Goal: Information Seeking & Learning: Check status

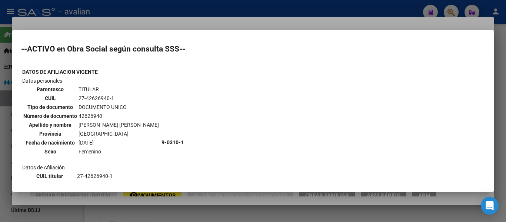
scroll to position [185, 0]
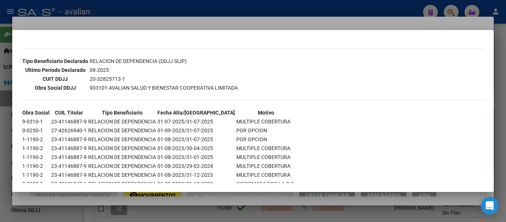
click at [13, 85] on mat-dialog-content "--ACTIVO en Obra Social según consulta SSS-- DATOS DE AFILIACION VIGENTE Datos …" at bounding box center [253, 111] width 482 height 144
click at [0, 102] on div at bounding box center [253, 111] width 506 height 222
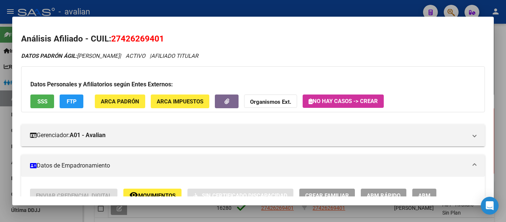
click at [6, 147] on div at bounding box center [253, 111] width 506 height 222
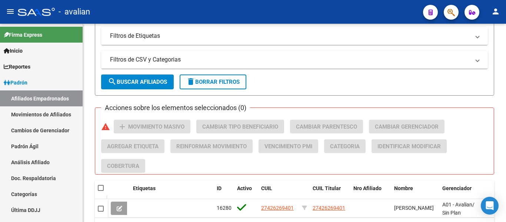
click at [6, 147] on link "Padrón Ágil" at bounding box center [41, 146] width 83 height 16
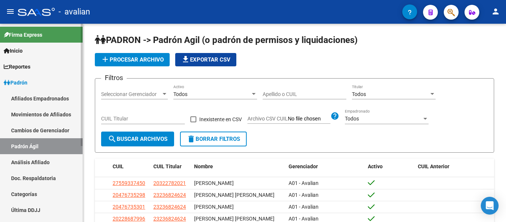
scroll to position [125, 0]
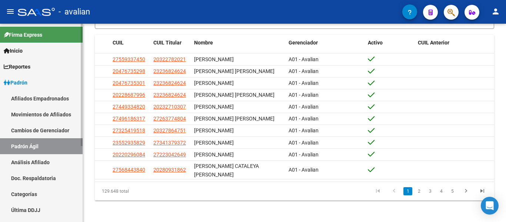
click at [52, 101] on link "Afiliados Empadronados" at bounding box center [41, 98] width 83 height 16
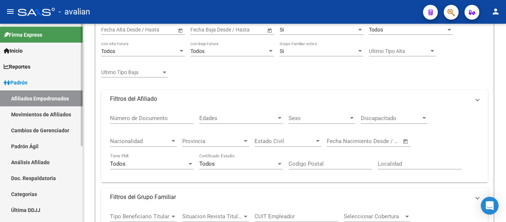
scroll to position [259, 0]
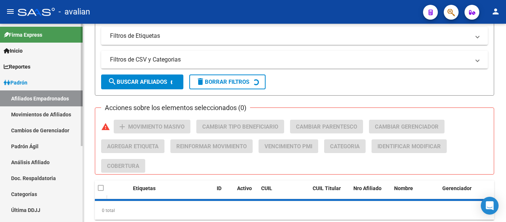
click at [51, 116] on link "Movimientos de Afiliados" at bounding box center [41, 114] width 83 height 16
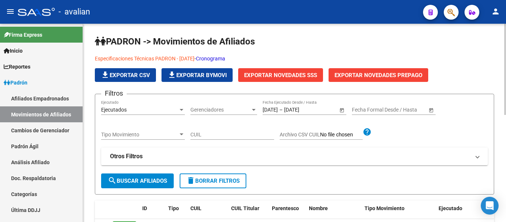
click at [225, 60] on link "Cronograma" at bounding box center [210, 59] width 29 height 6
click at [27, 80] on span "Padrón" at bounding box center [16, 83] width 24 height 8
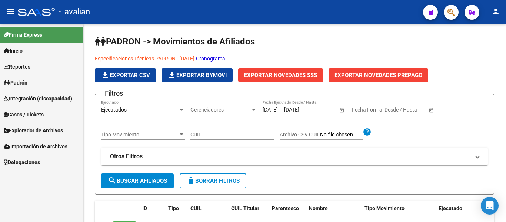
click at [35, 86] on link "Padrón" at bounding box center [41, 82] width 83 height 16
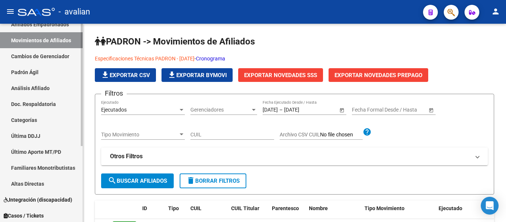
scroll to position [37, 0]
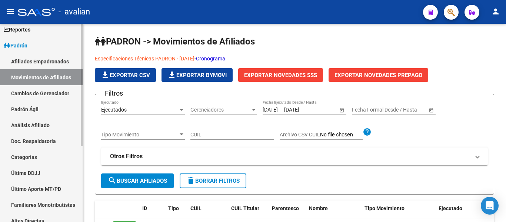
click at [43, 58] on link "Afiliados Empadronados" at bounding box center [41, 61] width 83 height 16
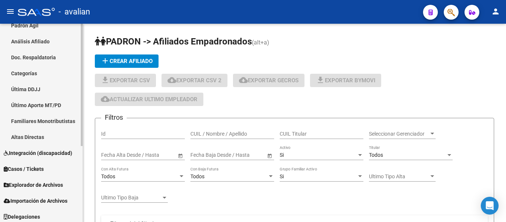
scroll to position [123, 0]
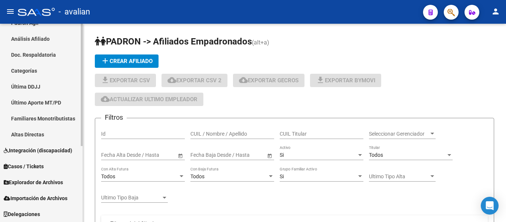
click at [58, 181] on span "Explorador de Archivos" at bounding box center [33, 182] width 59 height 8
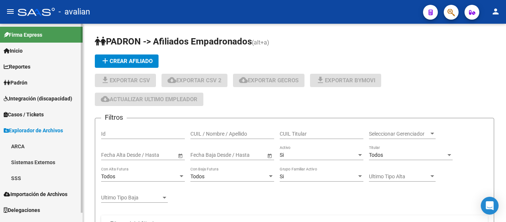
scroll to position [10, 0]
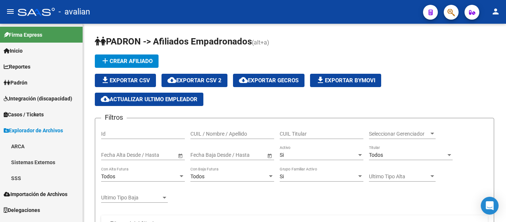
click at [46, 180] on link "SSS" at bounding box center [41, 178] width 83 height 16
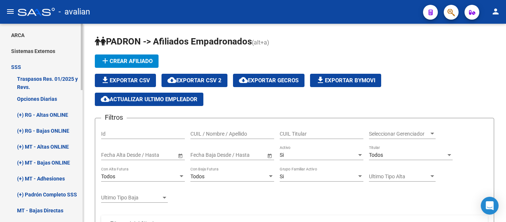
scroll to position [148, 0]
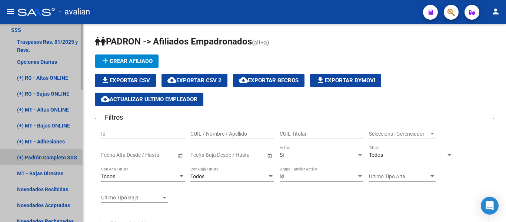
click at [57, 155] on link "(+) Padrón Completo SSS" at bounding box center [41, 157] width 83 height 16
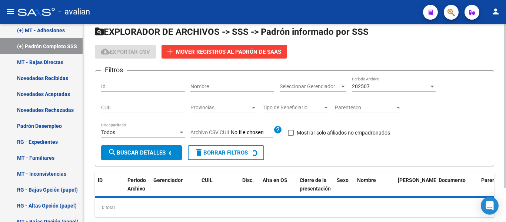
scroll to position [41, 0]
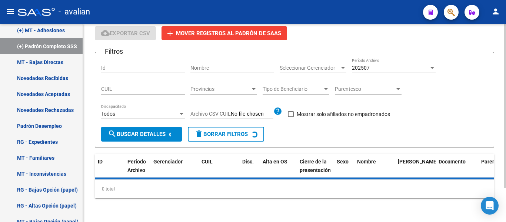
click at [387, 65] on div "202507" at bounding box center [390, 68] width 77 height 6
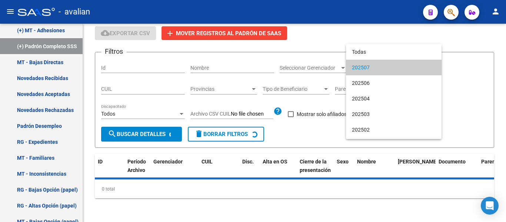
click at [464, 84] on div at bounding box center [253, 111] width 506 height 222
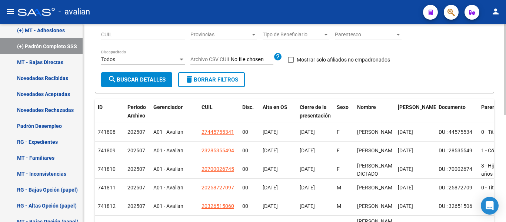
scroll to position [111, 0]
